Goal: Navigation & Orientation: Understand site structure

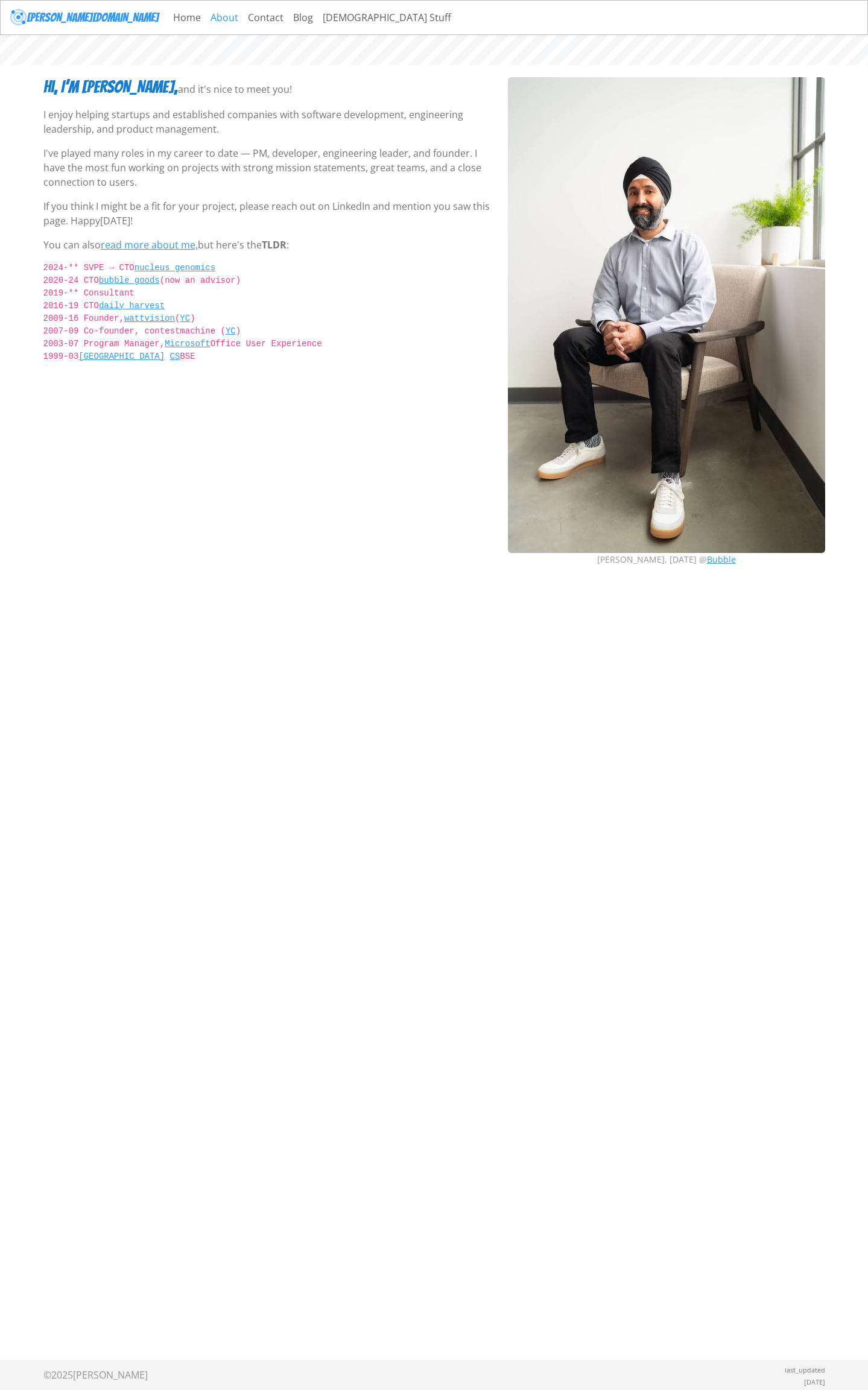
click at [206, 16] on link "About" at bounding box center [224, 18] width 38 height 24
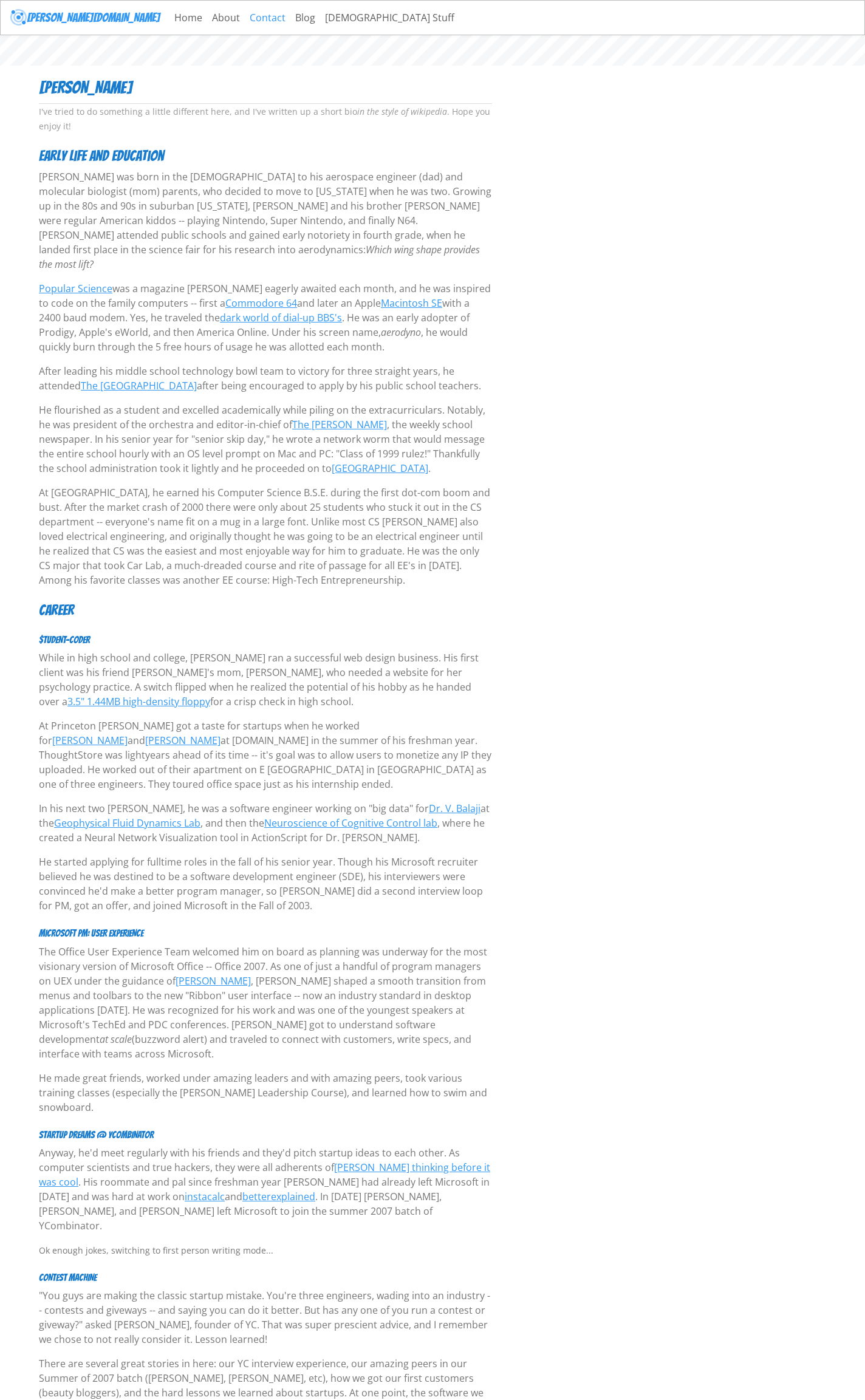
click at [245, 21] on link "Contact" at bounding box center [267, 18] width 46 height 24
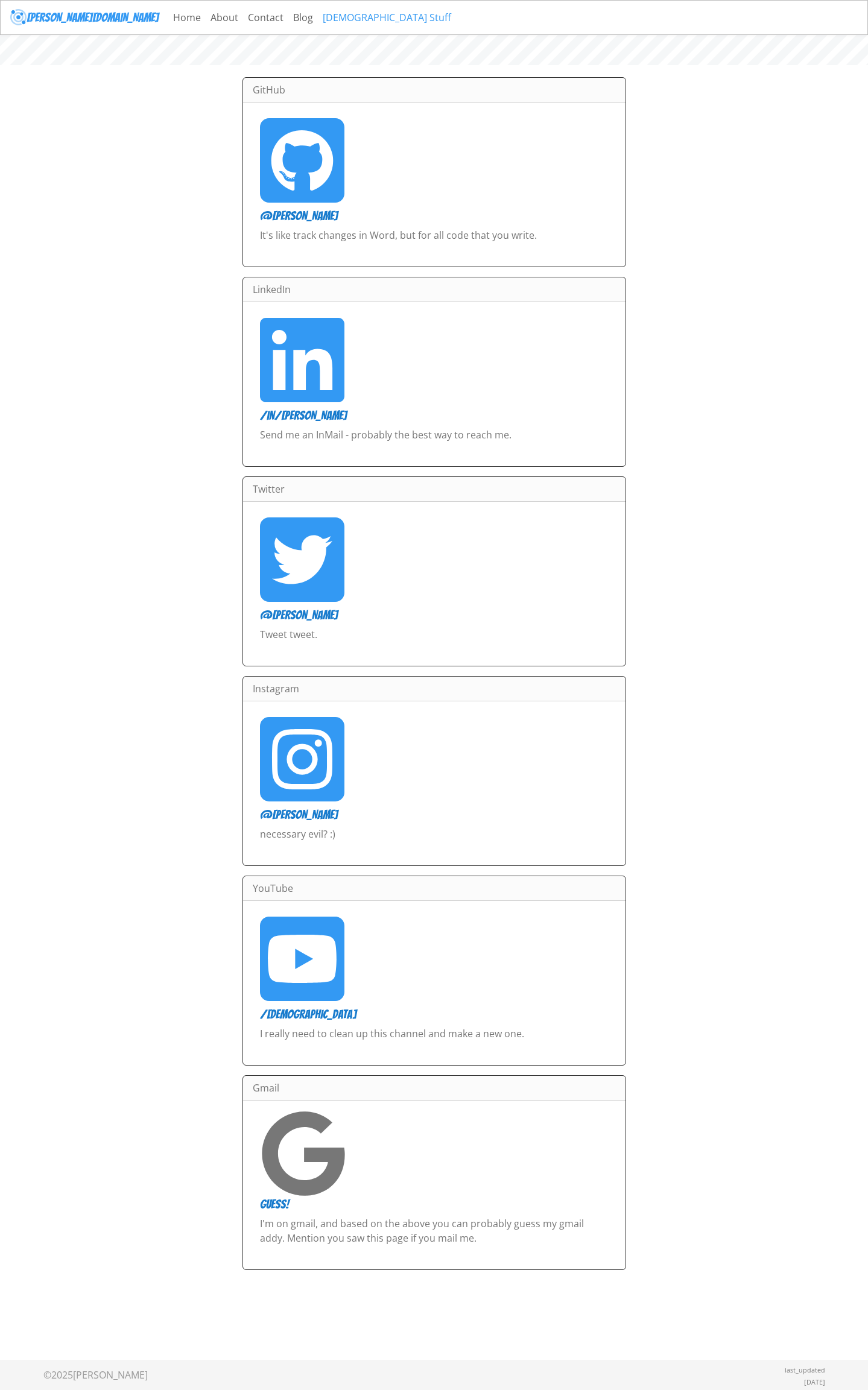
click at [318, 17] on link "[DEMOGRAPHIC_DATA] Stuff" at bounding box center [387, 18] width 138 height 24
